Goal: Communication & Community: Participate in discussion

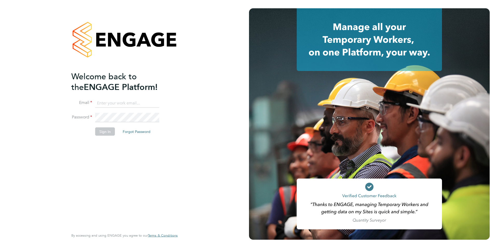
type input "[PERSON_NAME][EMAIL_ADDRESS][DOMAIN_NAME]"
click at [100, 134] on button "Sign In" at bounding box center [105, 132] width 20 height 8
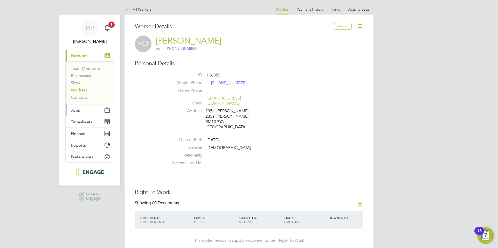
click at [88, 108] on button "Jobs" at bounding box center [90, 110] width 48 height 11
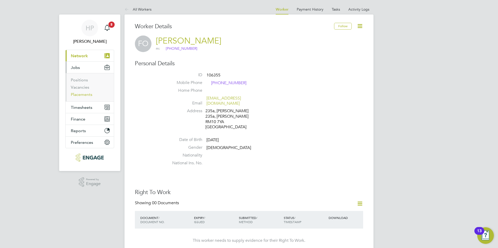
click at [87, 95] on link "Placements" at bounding box center [82, 94] width 22 height 5
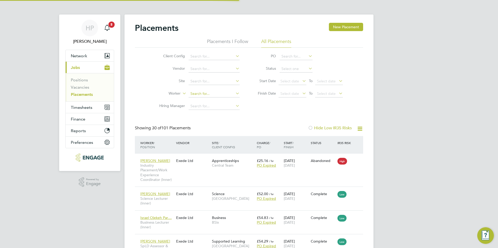
click at [210, 91] on input at bounding box center [214, 93] width 51 height 7
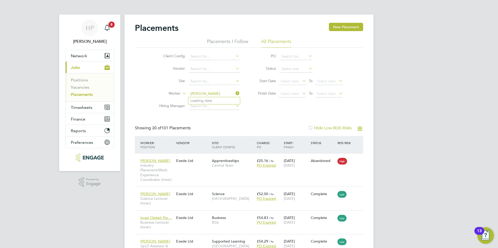
type input "[PERSON_NAME]"
click at [213, 93] on input at bounding box center [214, 93] width 51 height 7
type input "[PERSON_NAME]"
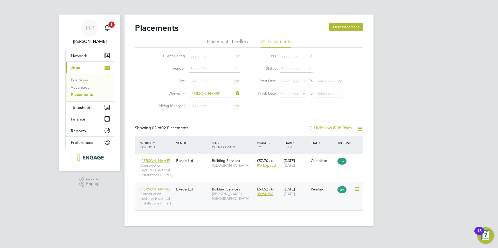
click at [197, 201] on div "[PERSON_NAME] Construction Lecturer Electrical Installations (Inner) Exede Ltd …" at bounding box center [249, 196] width 228 height 29
click at [163, 188] on span "[PERSON_NAME]" at bounding box center [155, 189] width 30 height 5
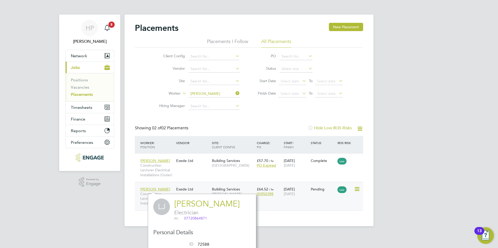
click at [163, 191] on span "[PERSON_NAME]" at bounding box center [155, 189] width 30 height 5
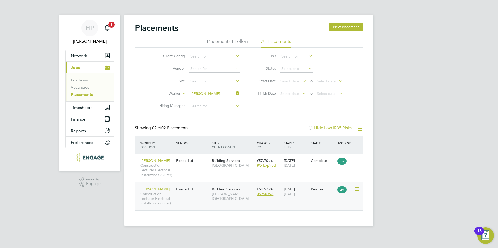
click at [220, 195] on span "[PERSON_NAME][GEOGRAPHIC_DATA]" at bounding box center [233, 196] width 42 height 9
click at [158, 197] on span "Construction Lecturer Electrical Installations (Inner)" at bounding box center [156, 199] width 33 height 14
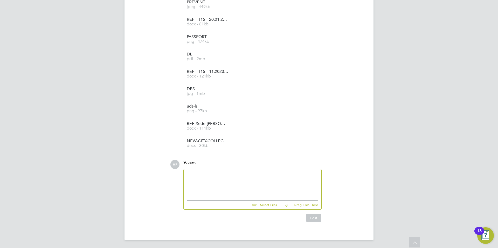
scroll to position [374, 0]
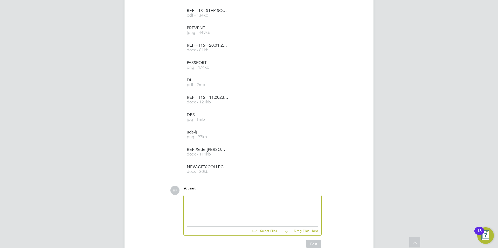
click at [217, 202] on div at bounding box center [253, 209] width 132 height 22
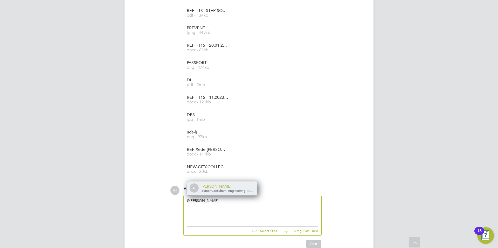
click at [214, 184] on div "Adam Jorey" at bounding box center [228, 186] width 52 height 5
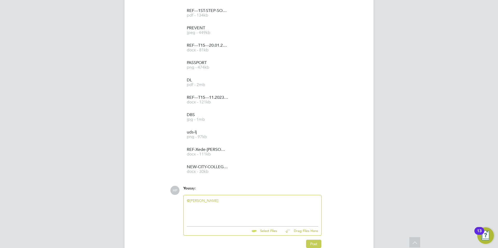
click at [310, 242] on button "Post" at bounding box center [313, 244] width 15 height 8
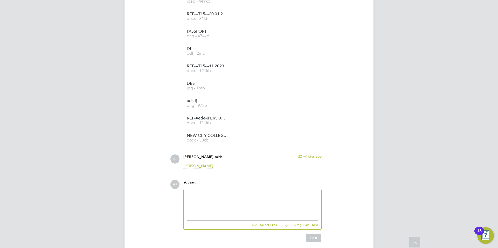
scroll to position [545, 0]
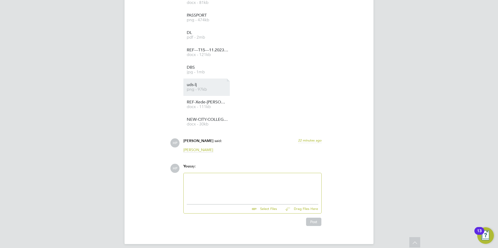
scroll to position [555, 0]
